Goal: Information Seeking & Learning: Learn about a topic

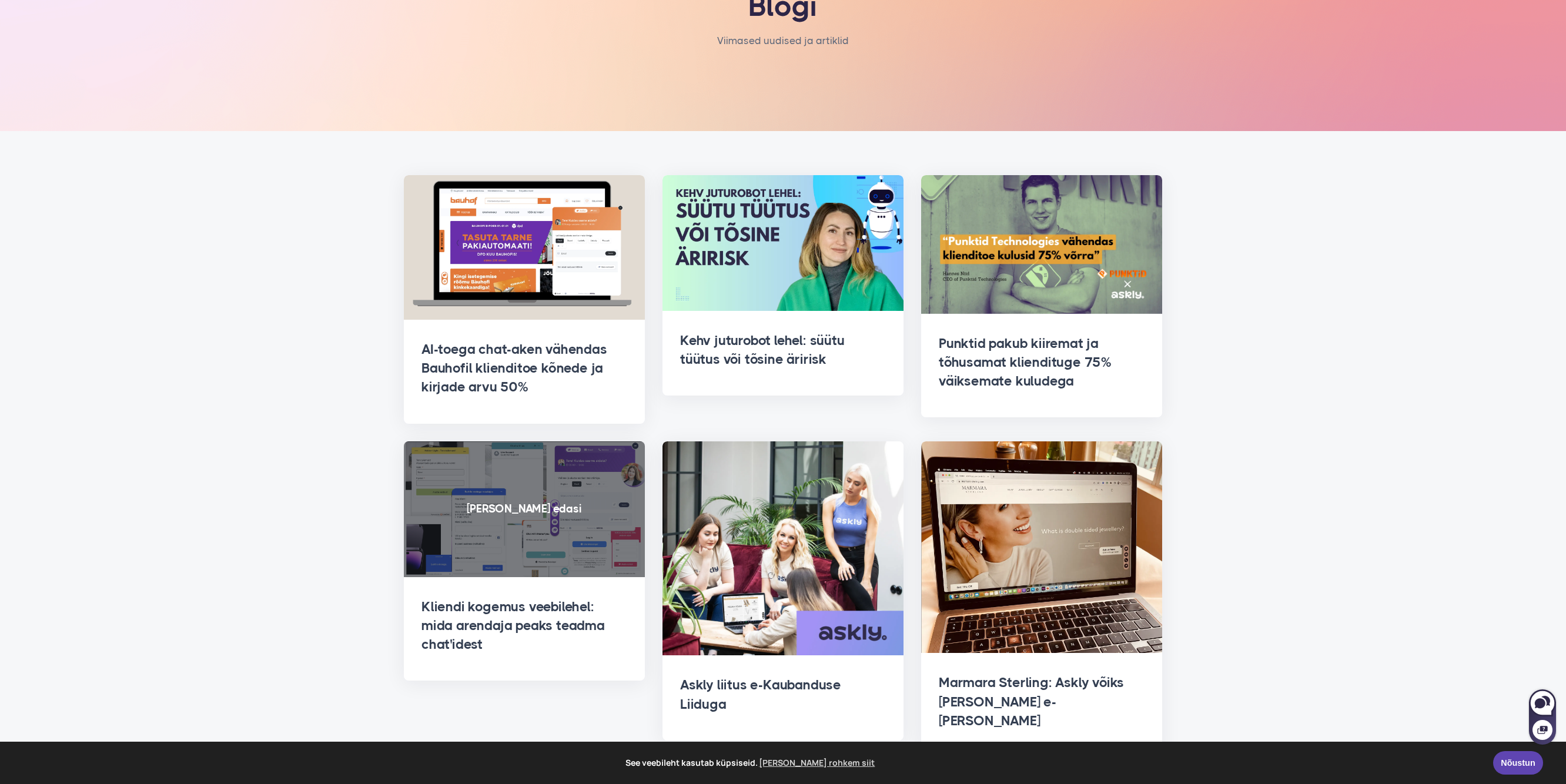
scroll to position [124, 0]
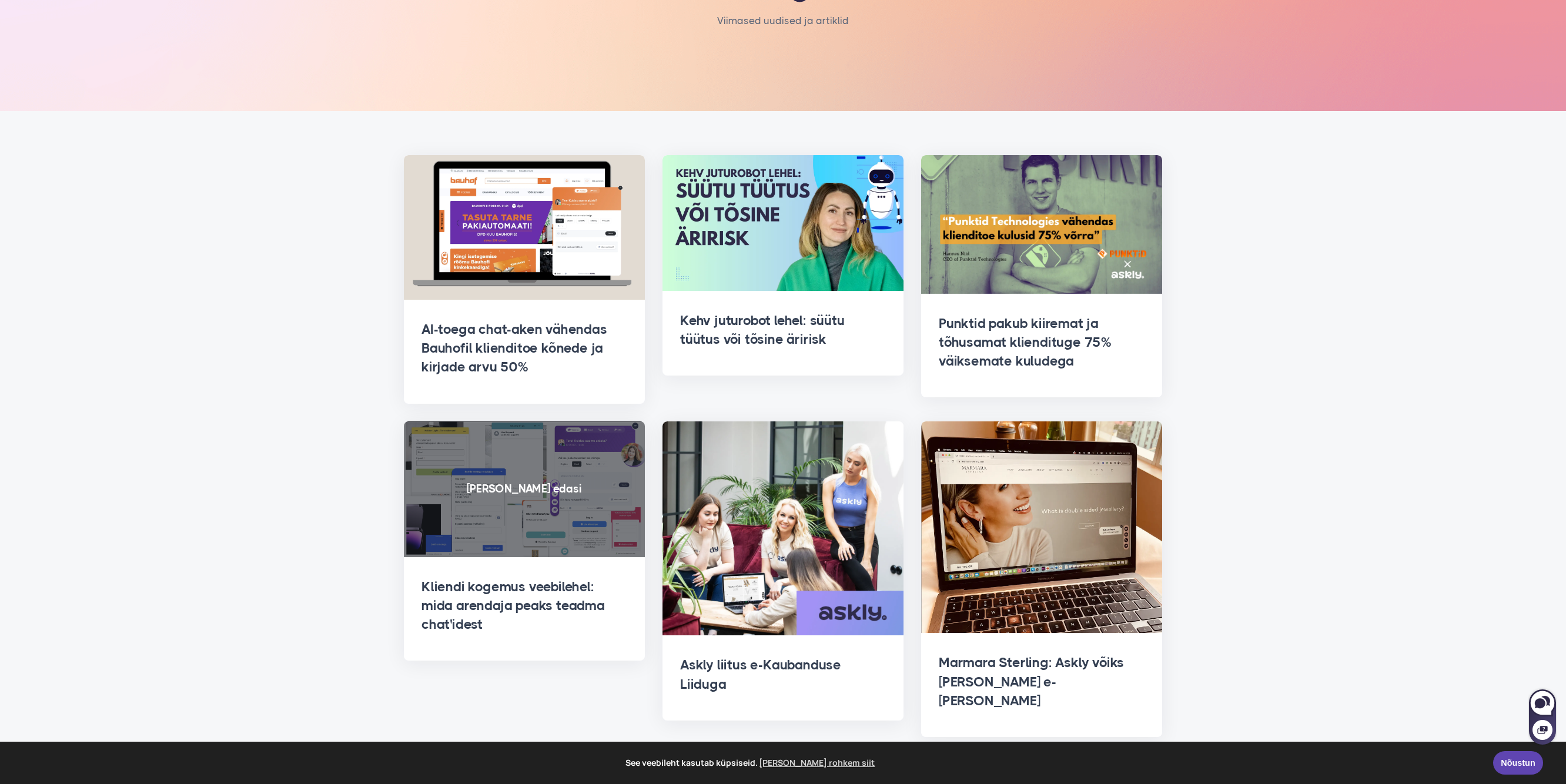
click at [589, 427] on span at bounding box center [525, 490] width 241 height 136
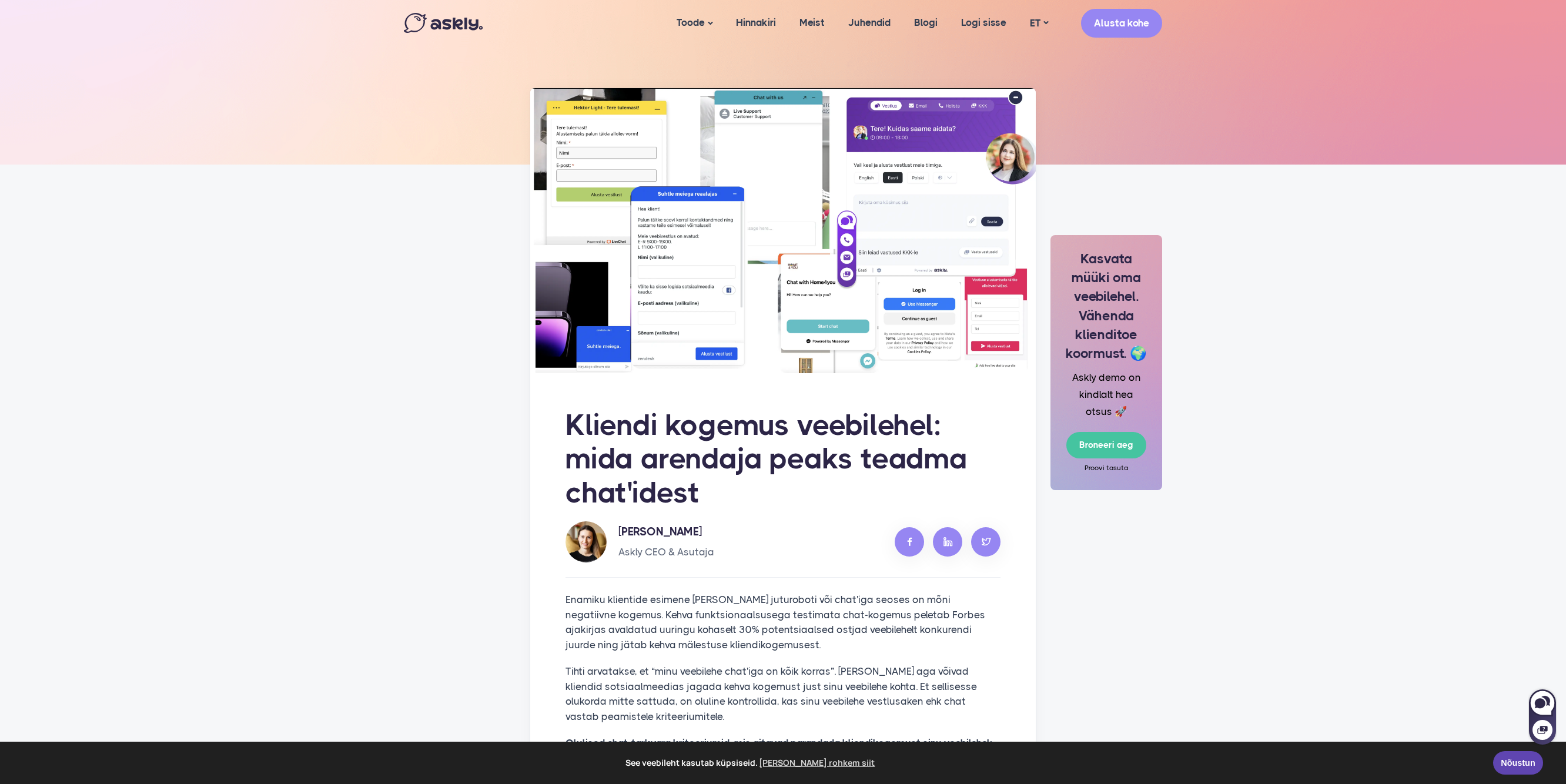
click at [735, 181] on img at bounding box center [783, 231] width 505 height 285
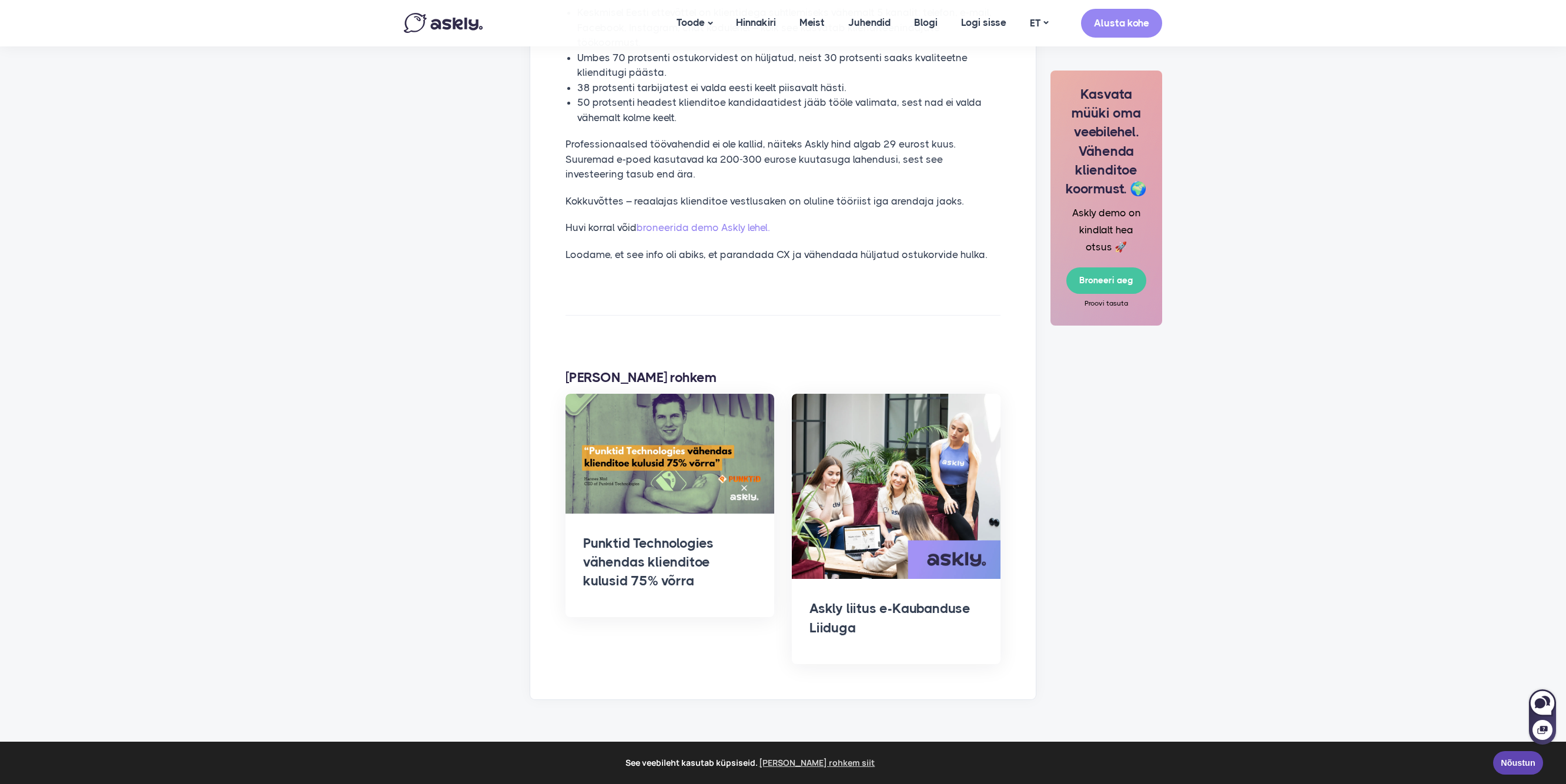
scroll to position [1682, 0]
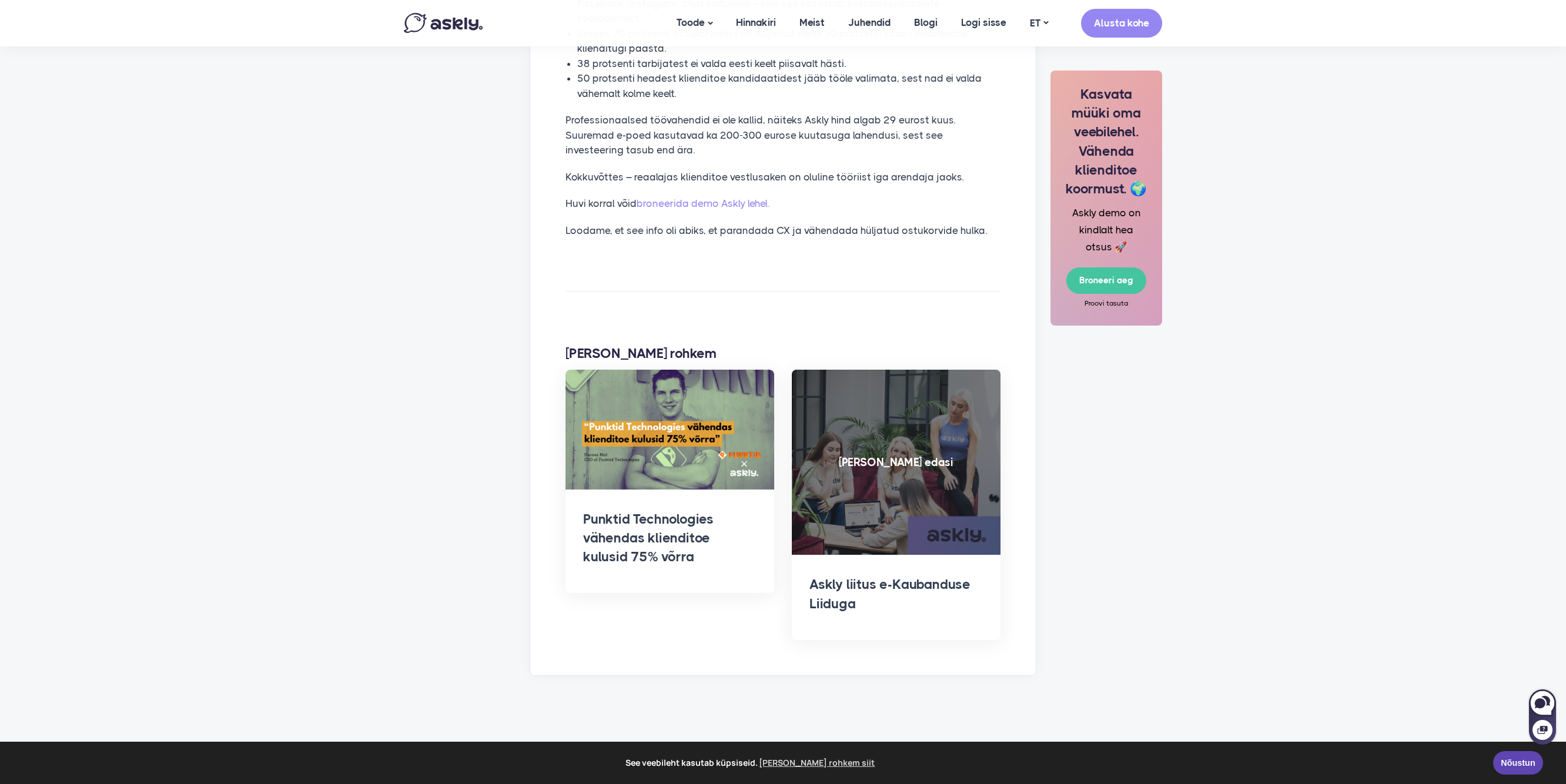
click at [993, 386] on span at bounding box center [896, 463] width 209 height 186
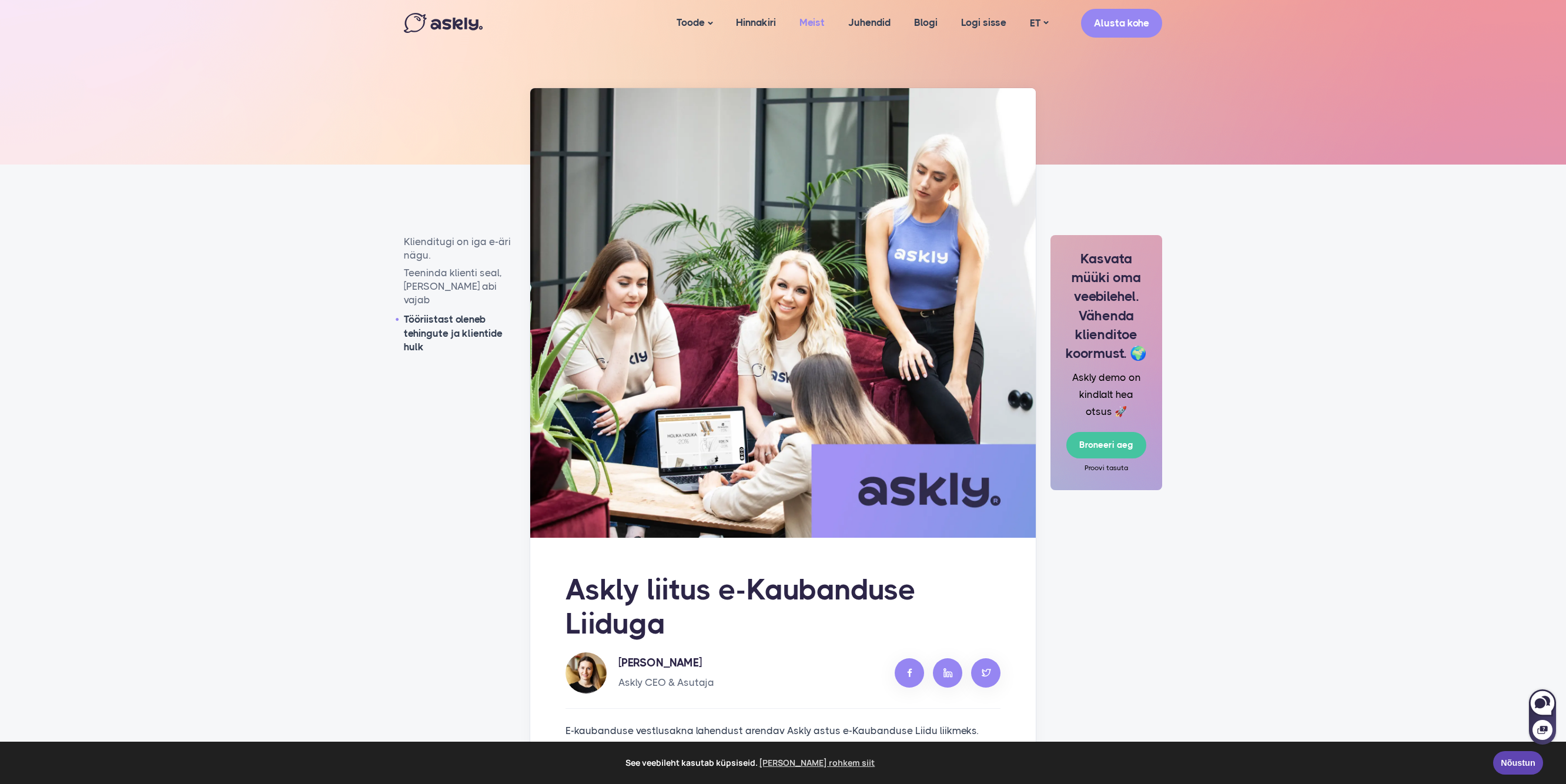
click at [796, 22] on link "Meist" at bounding box center [812, 22] width 49 height 45
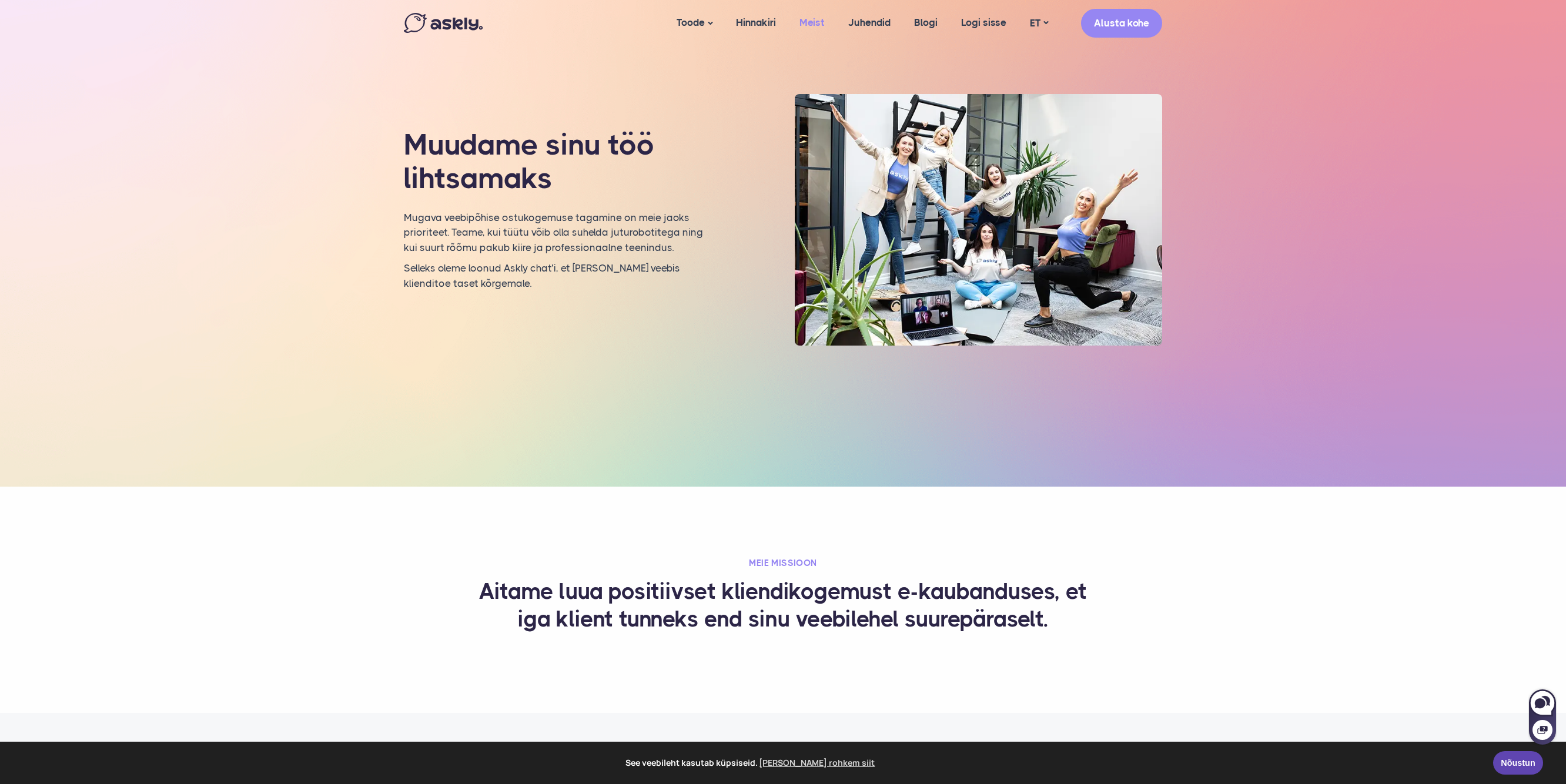
click at [806, 24] on link "Meist" at bounding box center [812, 22] width 49 height 45
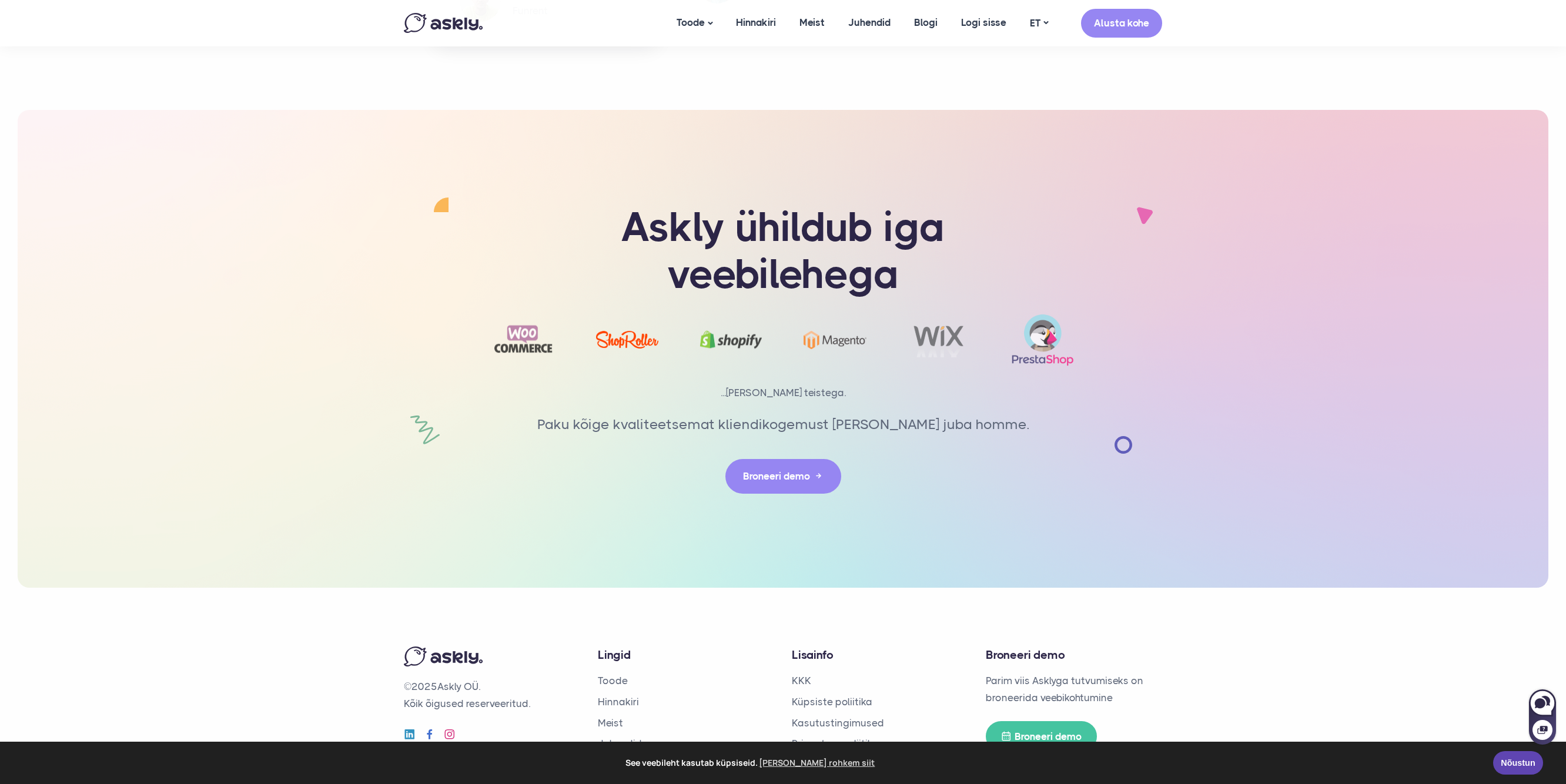
scroll to position [2401, 0]
